Goal: Information Seeking & Learning: Learn about a topic

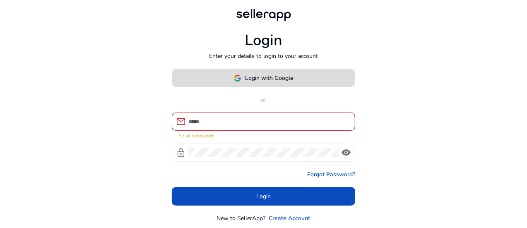
click at [280, 84] on span at bounding box center [263, 78] width 183 height 20
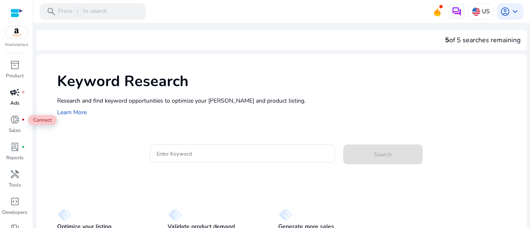
click at [17, 97] on span "campaign" at bounding box center [15, 92] width 10 height 10
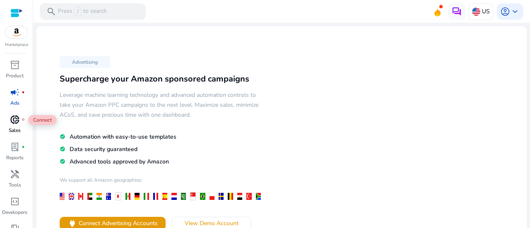
click at [11, 118] on span "donut_small" at bounding box center [15, 120] width 10 height 10
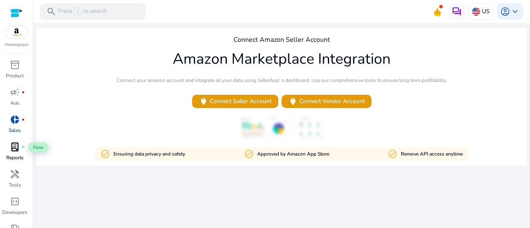
click at [10, 153] on div "lab_profile fiber_manual_record" at bounding box center [14, 146] width 23 height 13
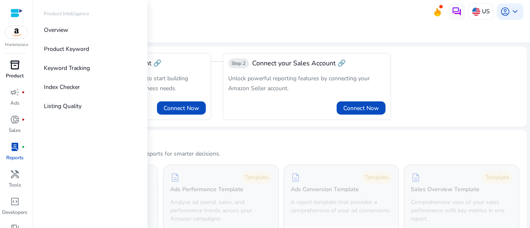
click at [12, 72] on p "Product" at bounding box center [15, 75] width 18 height 7
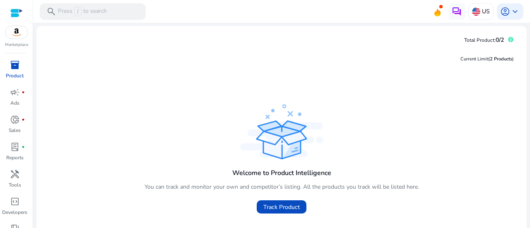
click at [13, 10] on div at bounding box center [16, 13] width 12 height 10
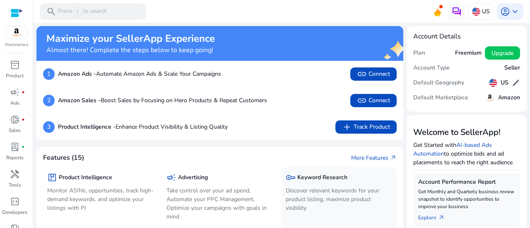
click at [319, 182] on div "key Keyword Research" at bounding box center [339, 177] width 107 height 12
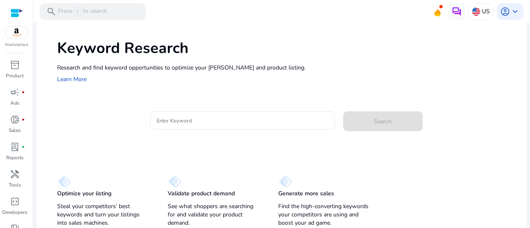
scroll to position [34, 0]
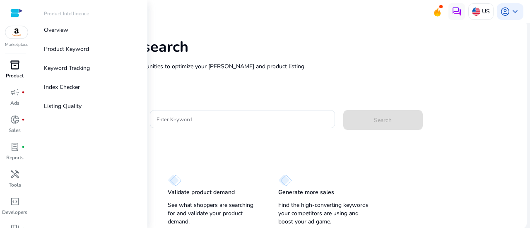
click at [17, 72] on p "Product" at bounding box center [15, 75] width 18 height 7
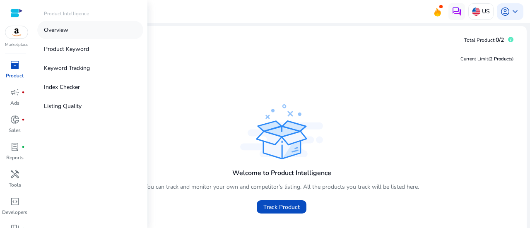
click at [58, 27] on p "Overview" at bounding box center [56, 30] width 24 height 9
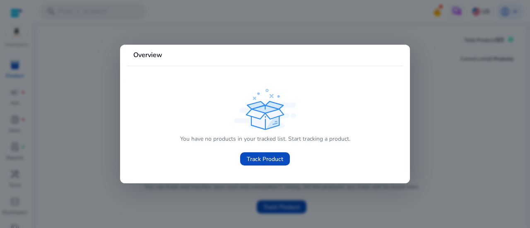
click at [437, 114] on div at bounding box center [265, 114] width 530 height 228
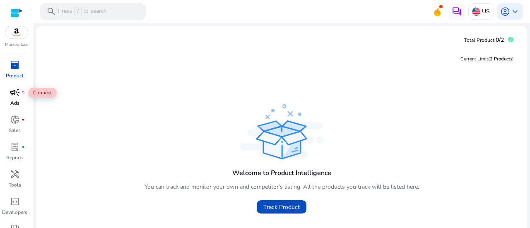
click at [9, 97] on div "campaign fiber_manual_record" at bounding box center [14, 92] width 23 height 13
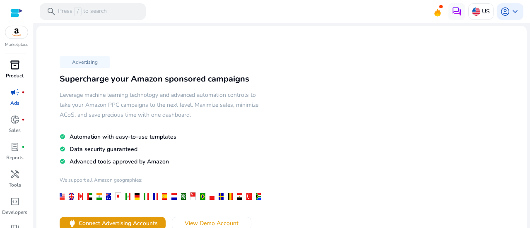
click at [16, 63] on span "inventory_2" at bounding box center [15, 65] width 10 height 10
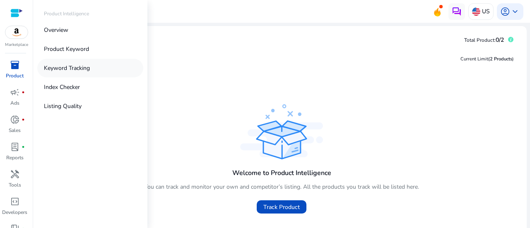
click at [62, 63] on link "Keyword Tracking" at bounding box center [90, 68] width 106 height 19
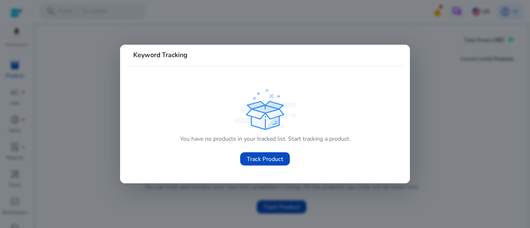
click at [92, 131] on div at bounding box center [265, 114] width 530 height 228
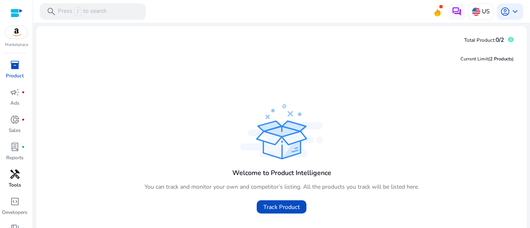
click at [11, 175] on span "handyman" at bounding box center [15, 174] width 10 height 10
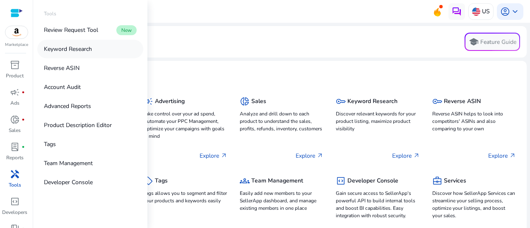
click at [58, 48] on p "Keyword Research" at bounding box center [68, 49] width 48 height 9
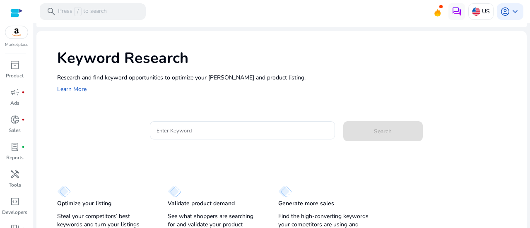
scroll to position [34, 0]
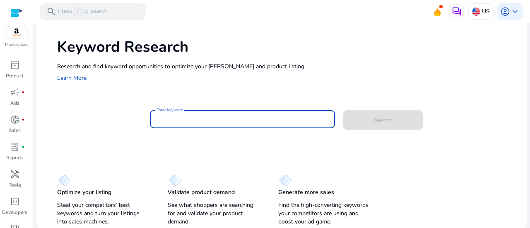
click at [295, 121] on input "Enter Keyword" at bounding box center [243, 119] width 172 height 9
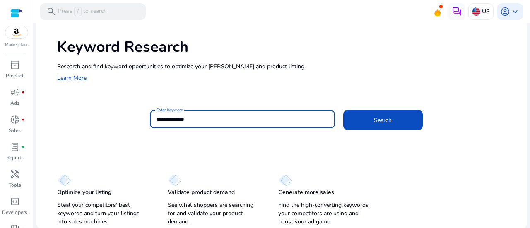
type input "**********"
click at [343, 110] on button "Search" at bounding box center [383, 120] width 80 height 20
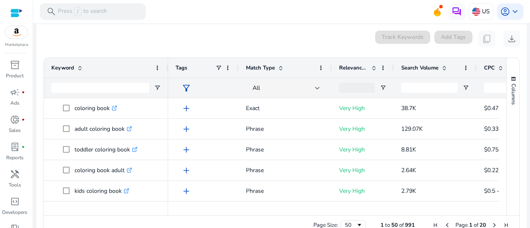
scroll to position [127, 0]
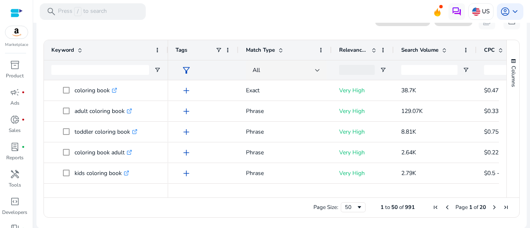
drag, startPoint x: 503, startPoint y: 86, endPoint x: 503, endPoint y: 94, distance: 8.3
click at [507, 94] on div "Columns Keyword Column Labels Drag here to set column labels" at bounding box center [513, 118] width 13 height 157
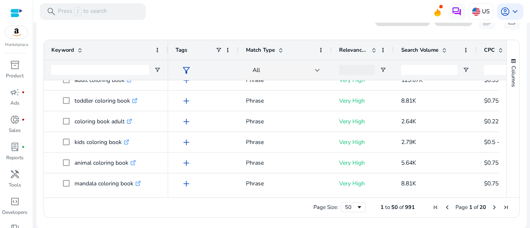
scroll to position [0, 0]
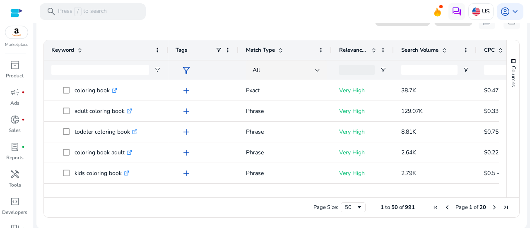
click at [444, 48] on span at bounding box center [444, 50] width 7 height 7
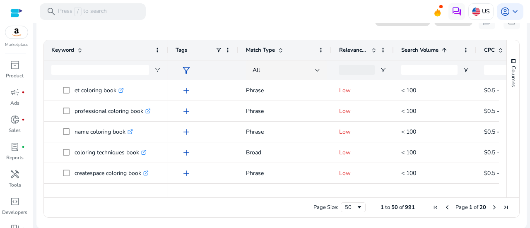
click at [444, 48] on span at bounding box center [444, 50] width 7 height 7
